Goal: Task Accomplishment & Management: Manage account settings

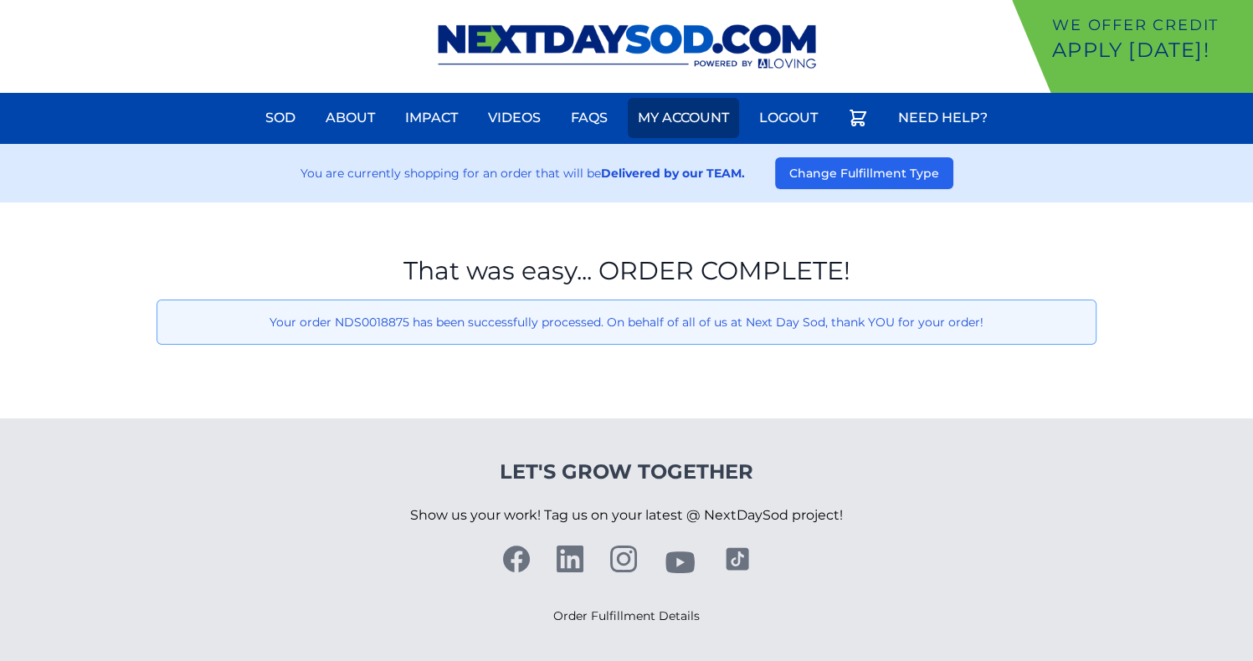
click at [690, 115] on link "My Account" at bounding box center [683, 118] width 111 height 40
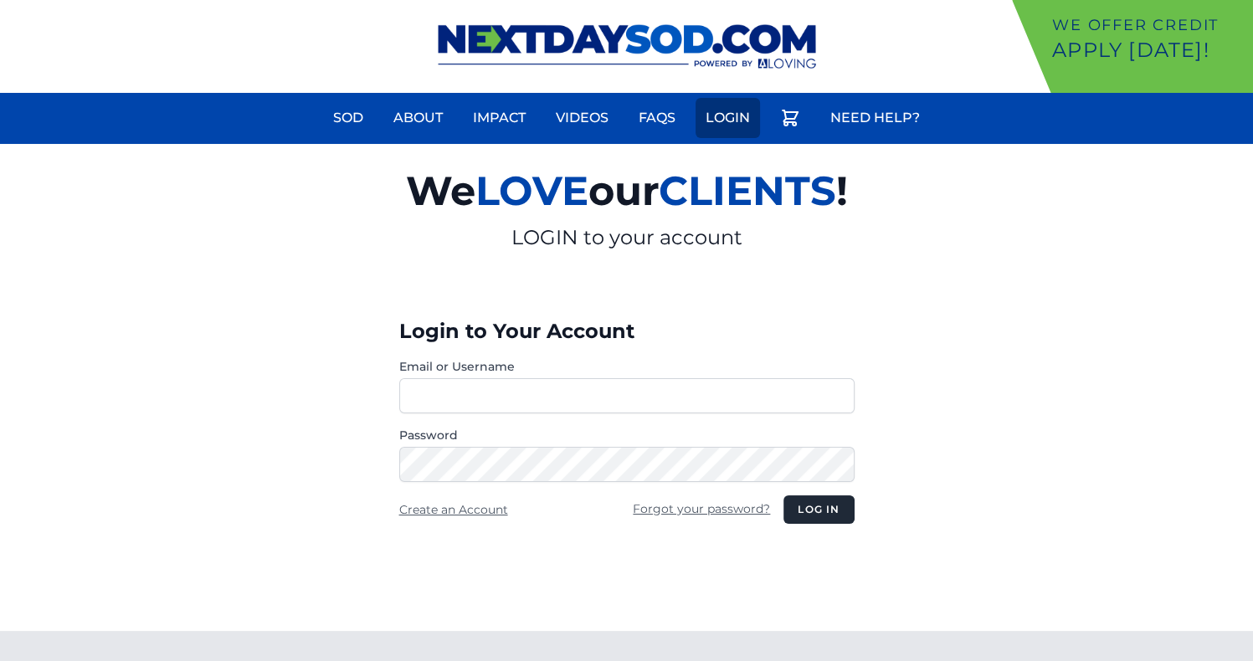
type input "**********"
click at [733, 107] on link "Login" at bounding box center [728, 118] width 64 height 40
type input "**********"
click at [801, 497] on button "Log in" at bounding box center [819, 510] width 70 height 28
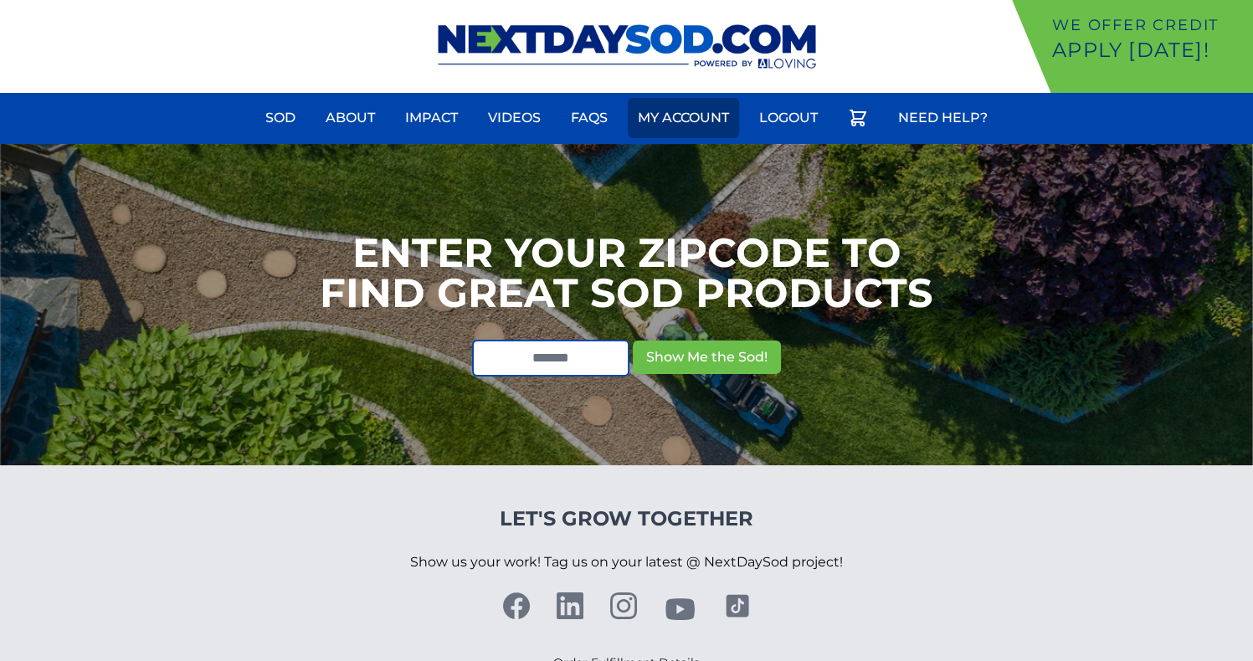
click at [669, 136] on link "My Account" at bounding box center [683, 118] width 111 height 40
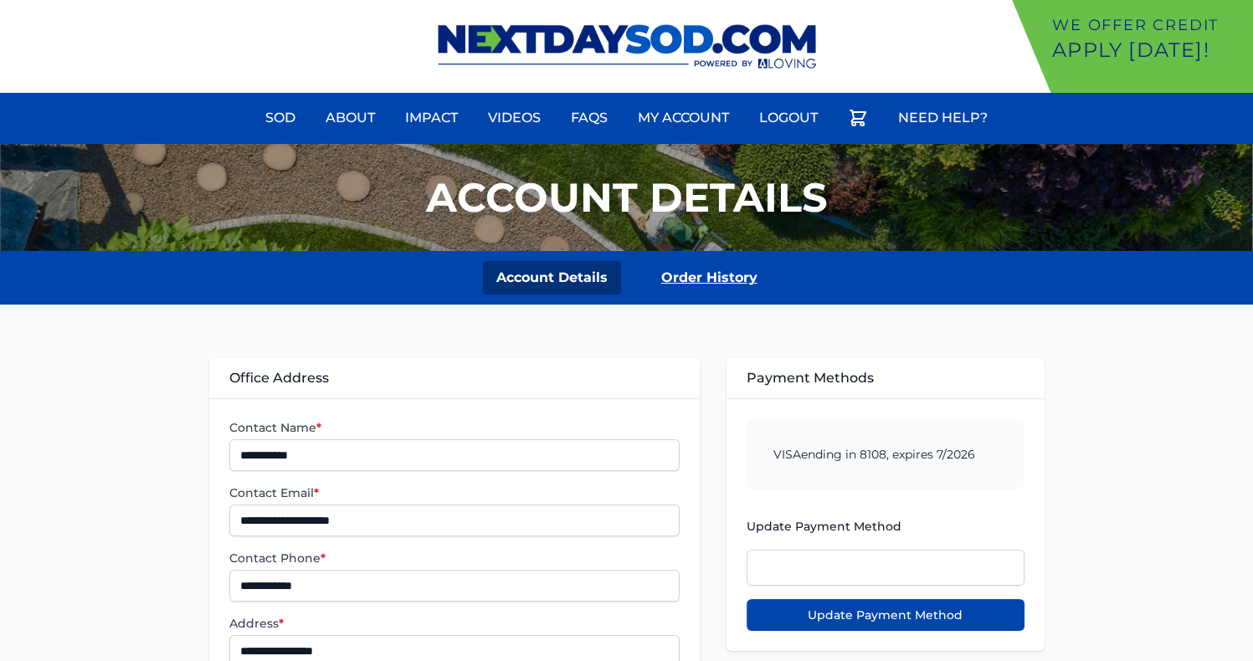
click at [700, 287] on link "Order History" at bounding box center [709, 277] width 123 height 33
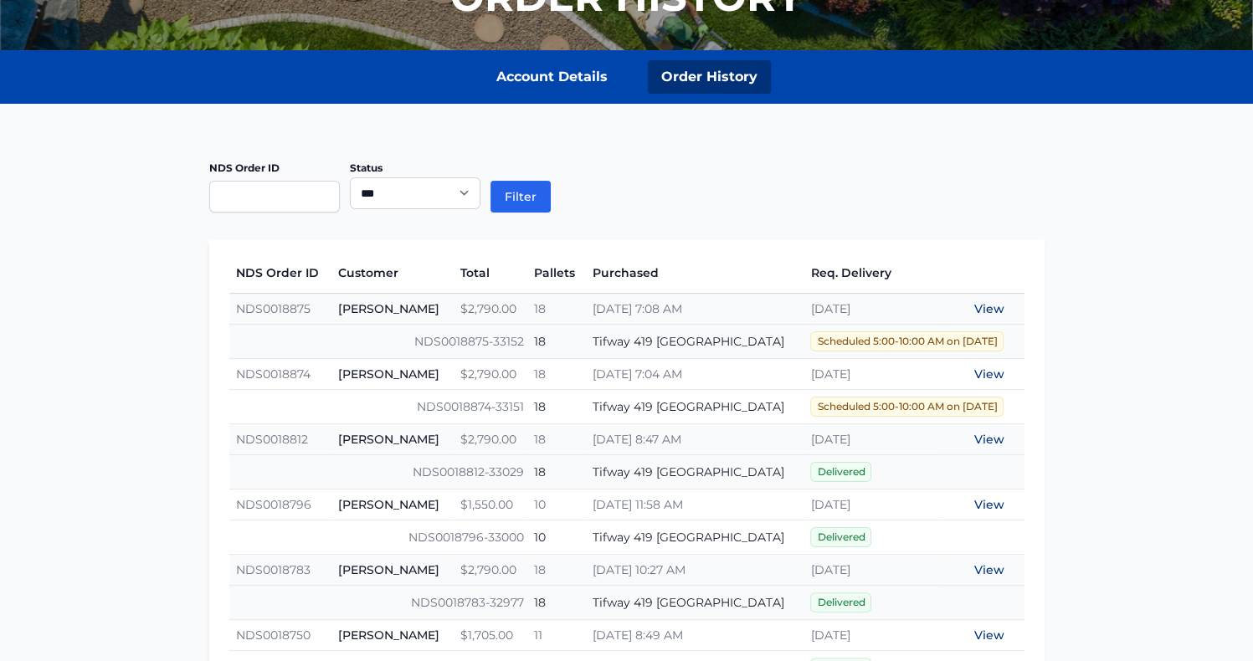
scroll to position [204, 0]
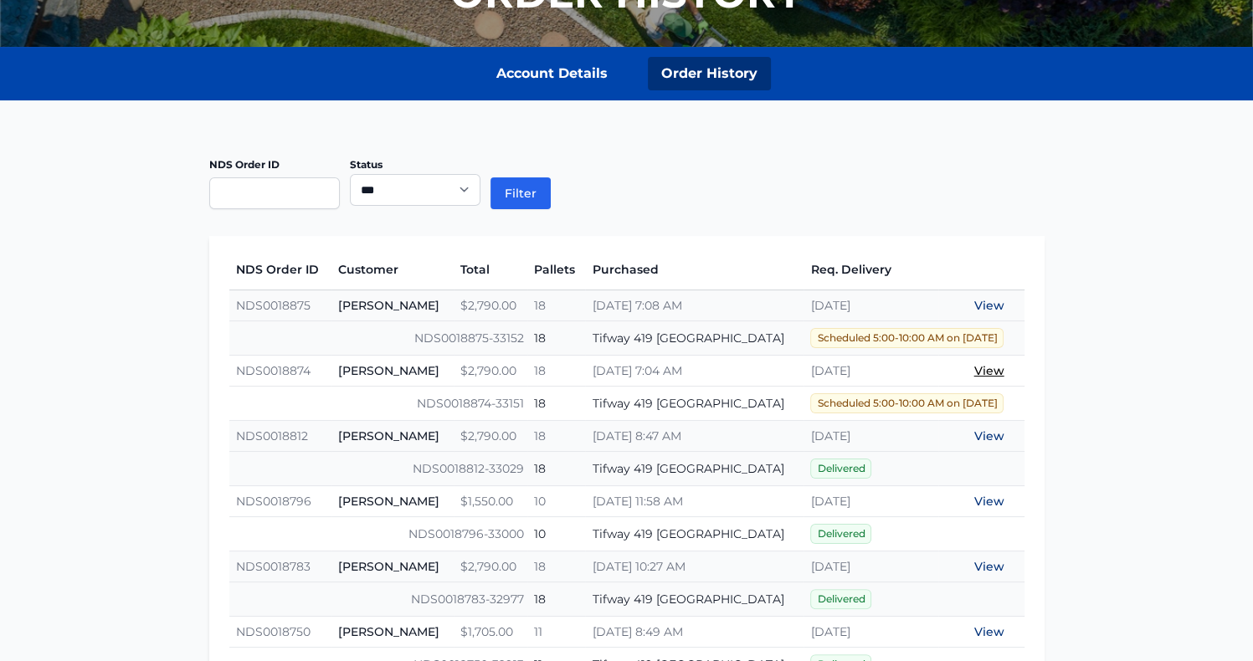
click at [983, 368] on link "View" at bounding box center [990, 370] width 30 height 15
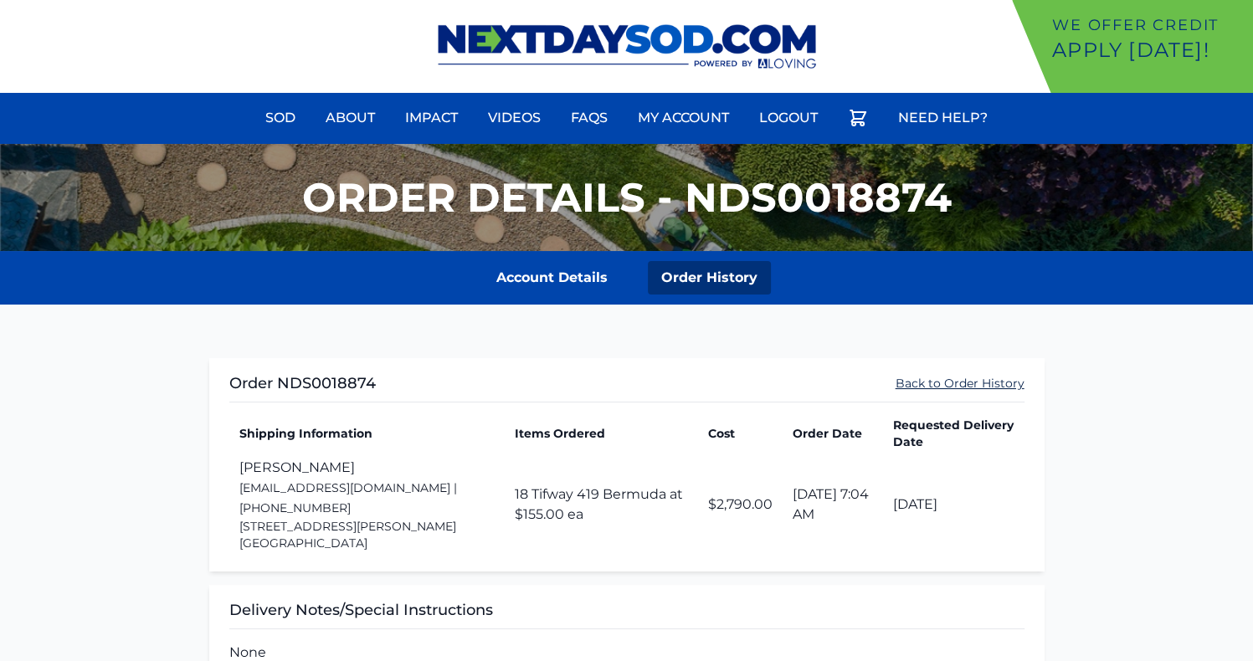
click at [980, 375] on link "Back to Order History" at bounding box center [960, 383] width 129 height 17
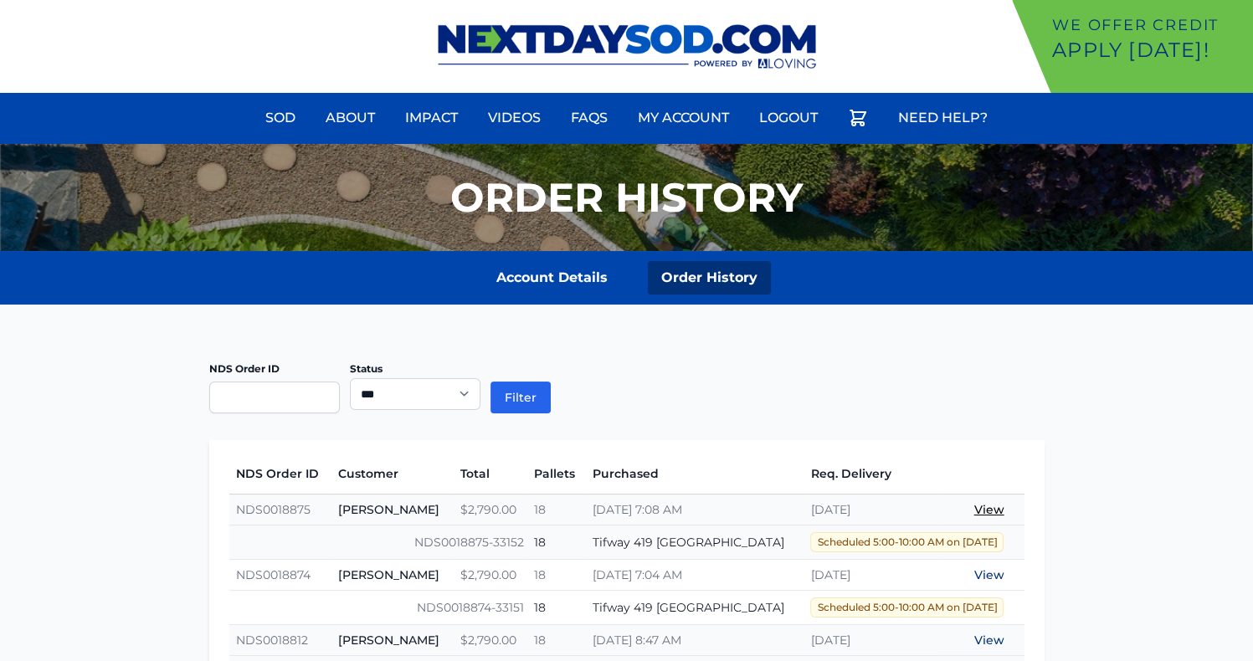
click at [990, 506] on link "View" at bounding box center [990, 509] width 30 height 15
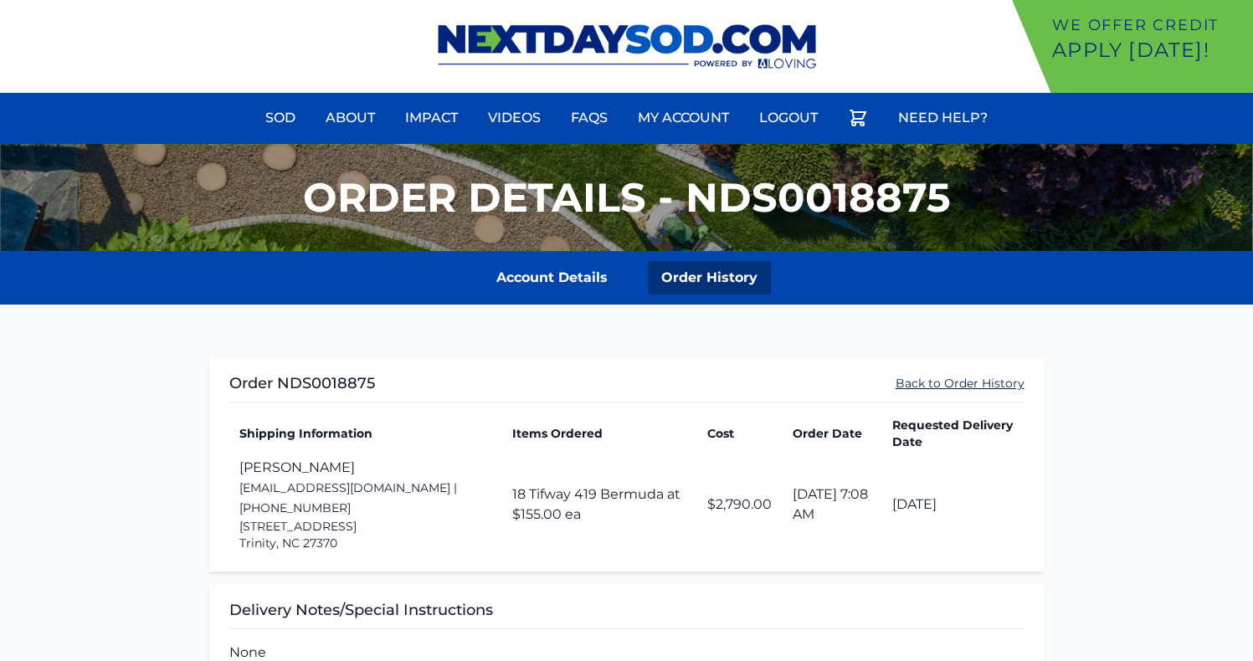
click at [931, 383] on link "Back to Order History" at bounding box center [960, 383] width 129 height 17
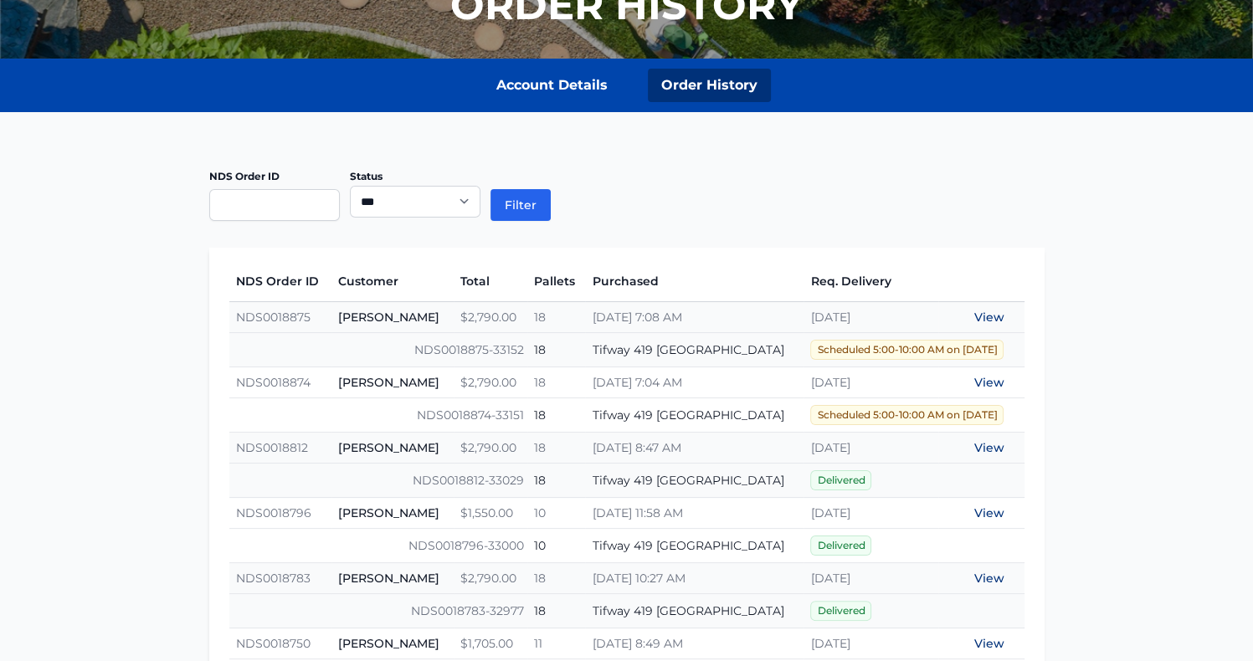
scroll to position [191, 0]
